Goal: Task Accomplishment & Management: Manage account settings

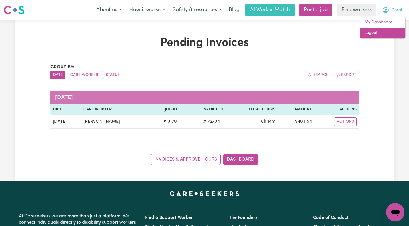
click at [385, 31] on link "Logout" at bounding box center [382, 33] width 45 height 11
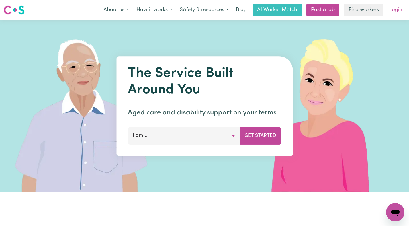
click at [396, 8] on link "Login" at bounding box center [396, 10] width 20 height 13
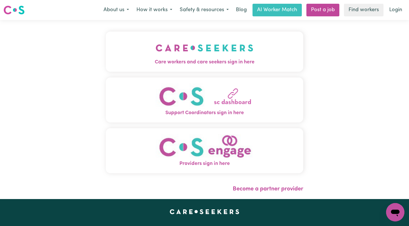
click at [232, 28] on div "Care workers and care seekers sign in here Support Coordinators sign in here Pr…" at bounding box center [204, 109] width 205 height 179
click at [227, 41] on img "Care workers and care seekers sign in here" at bounding box center [205, 47] width 98 height 21
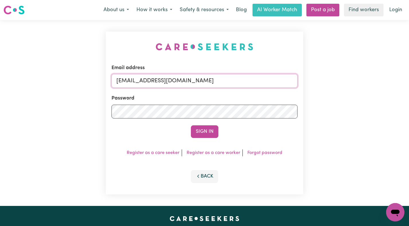
drag, startPoint x: 271, startPoint y: 80, endPoint x: 147, endPoint y: 82, distance: 123.9
click at [147, 82] on input "[EMAIL_ADDRESS][DOMAIN_NAME]" at bounding box center [205, 81] width 186 height 14
paste input "TinaSoolefue"
type input "[EMAIL_ADDRESS][DOMAIN_NAME]"
click at [191, 125] on button "Sign In" at bounding box center [205, 131] width 28 height 13
